Goal: Transaction & Acquisition: Book appointment/travel/reservation

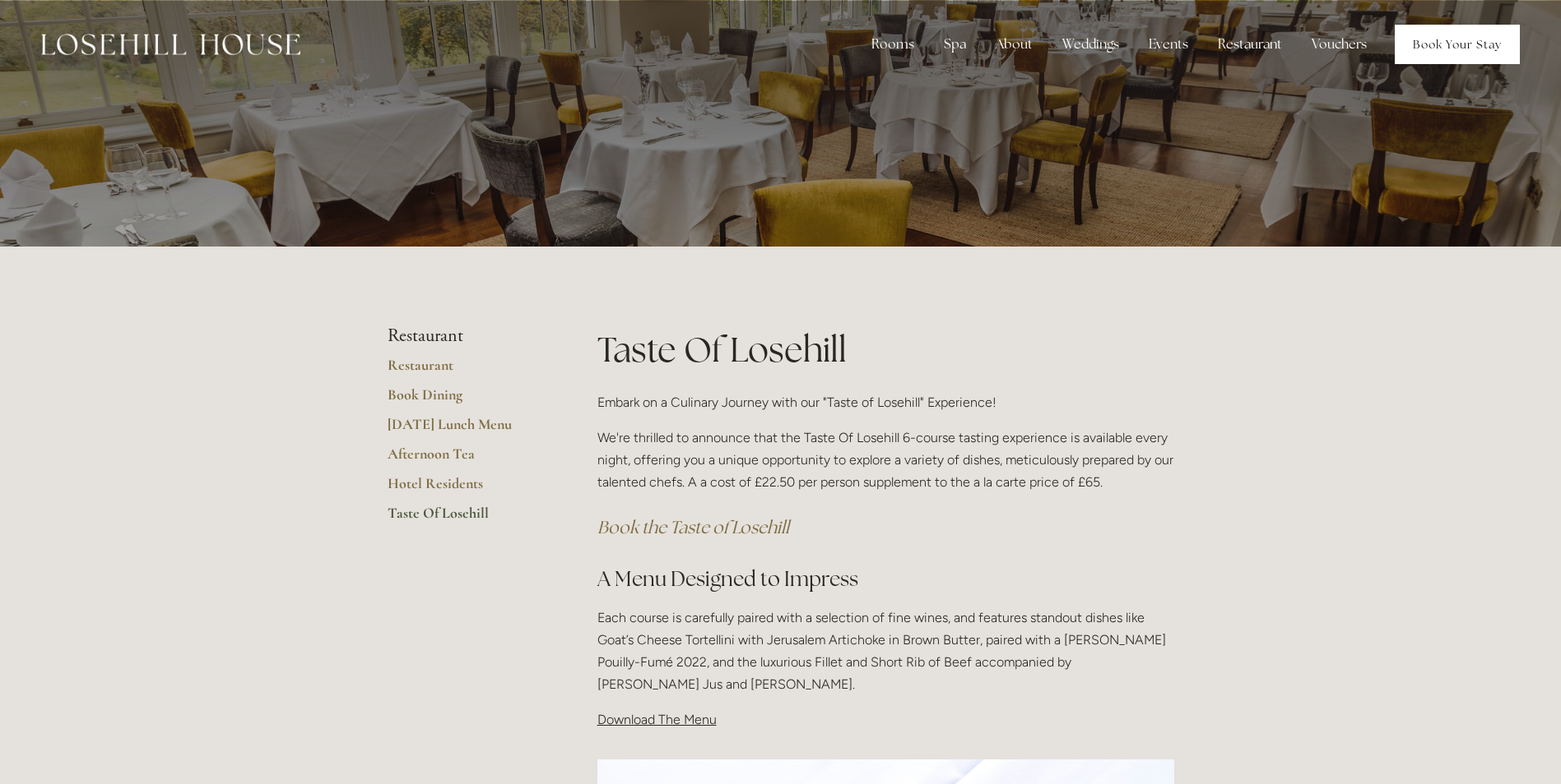
click at [1440, 37] on link "Book Your Stay" at bounding box center [1456, 44] width 125 height 39
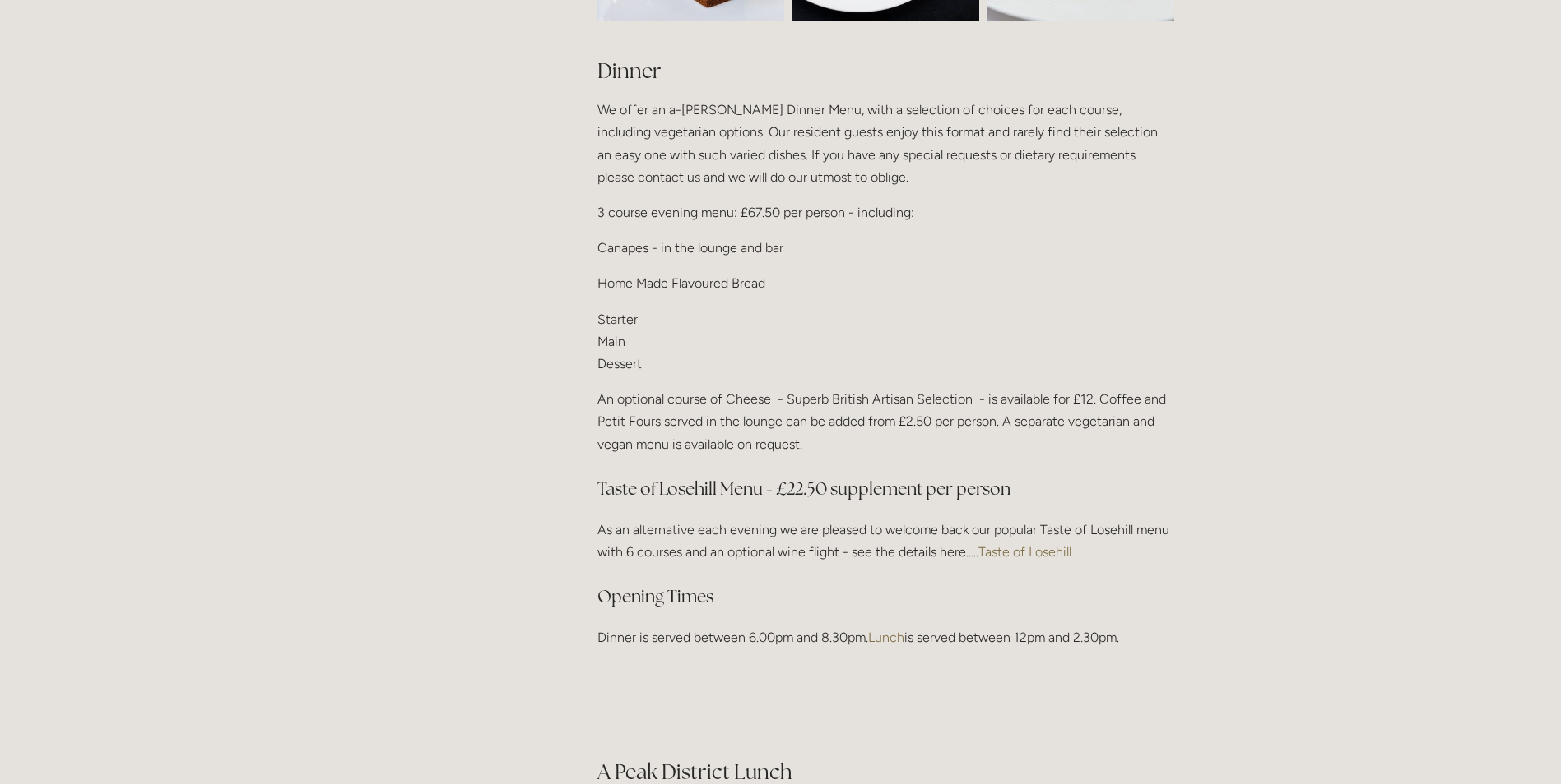
scroll to position [1974, 0]
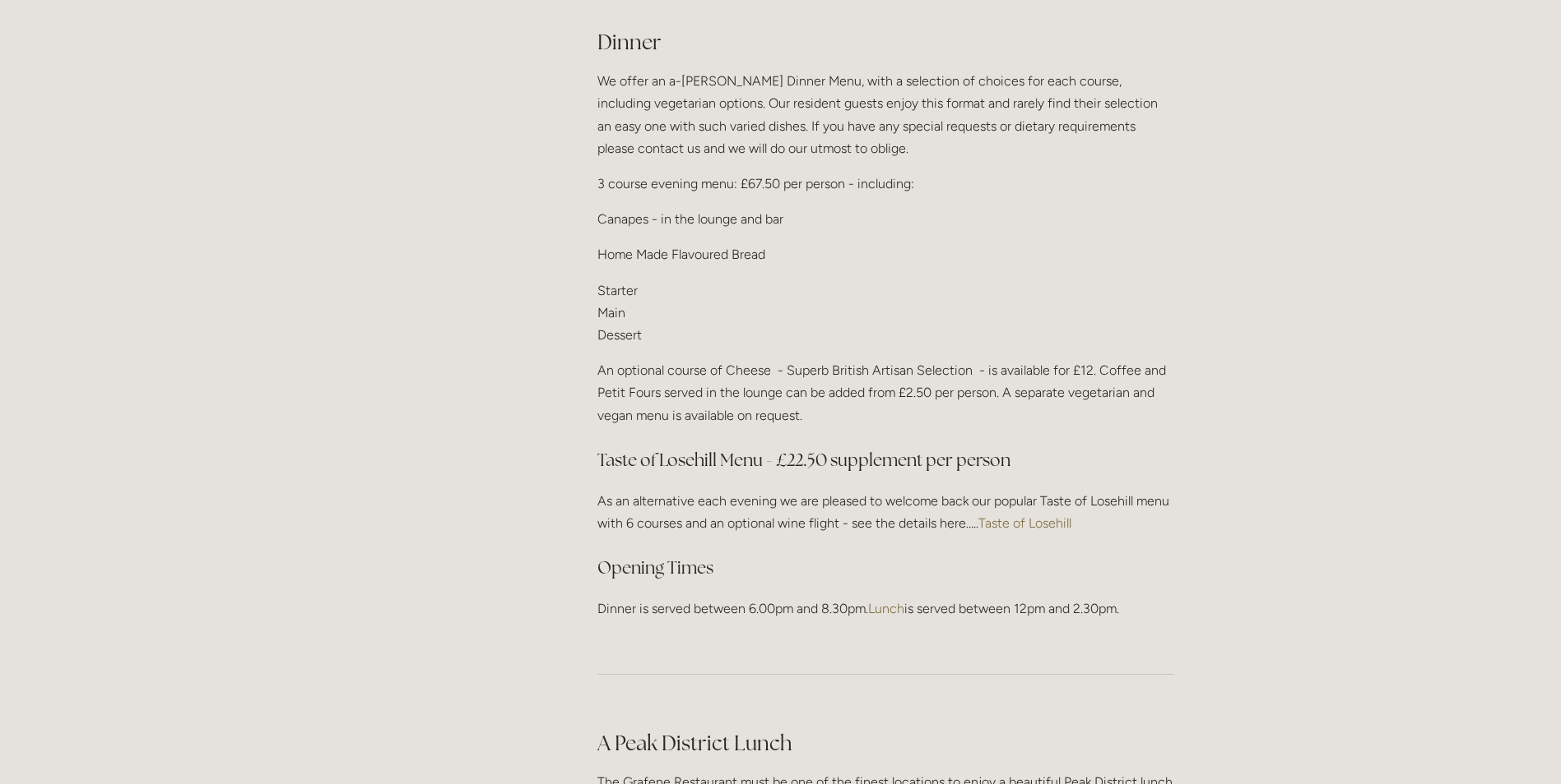
click at [1022, 518] on link "Taste of Losehill" at bounding box center [1024, 523] width 93 height 15
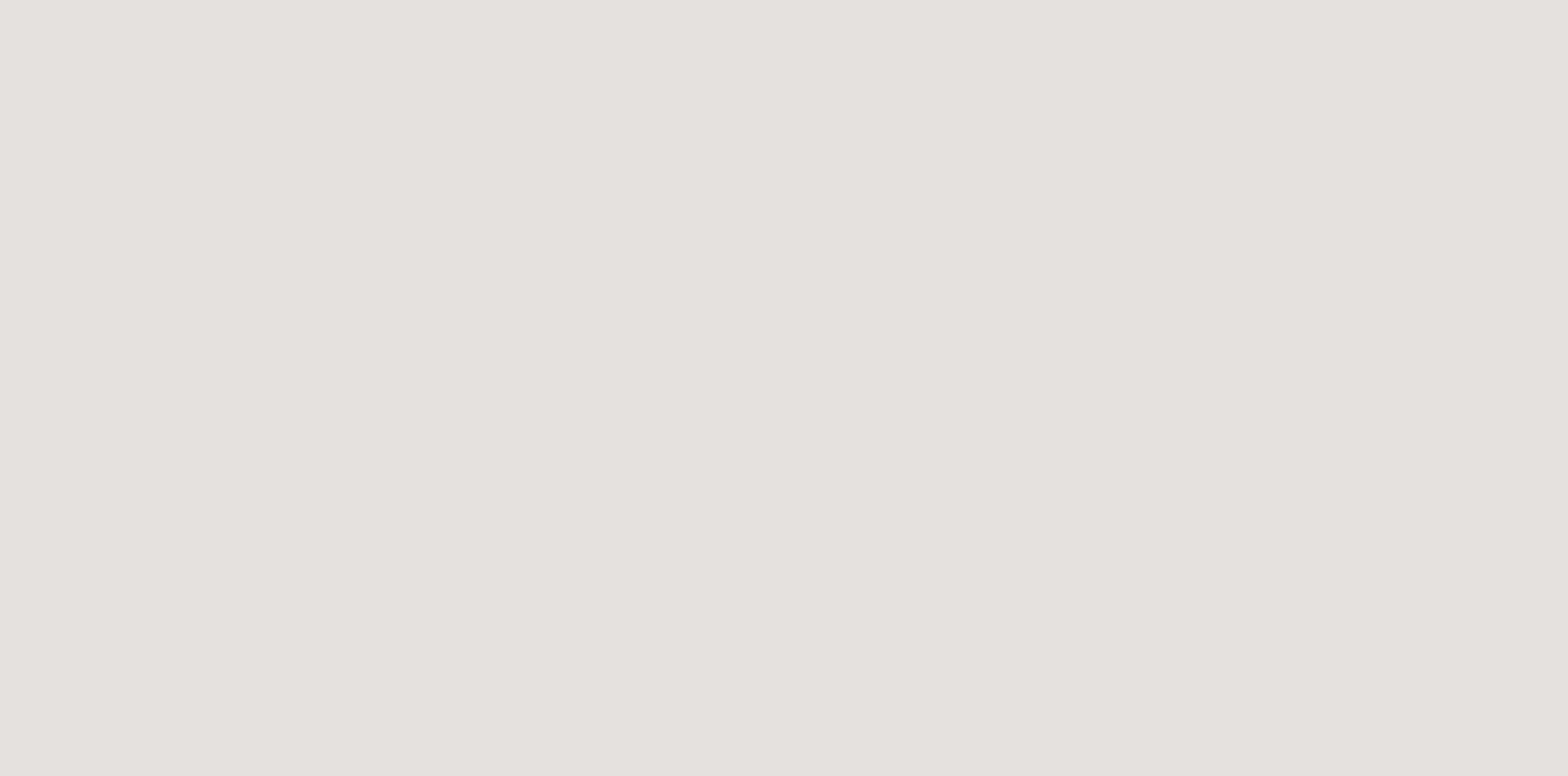
scroll to position [122, 0]
